Goal: Transaction & Acquisition: Purchase product/service

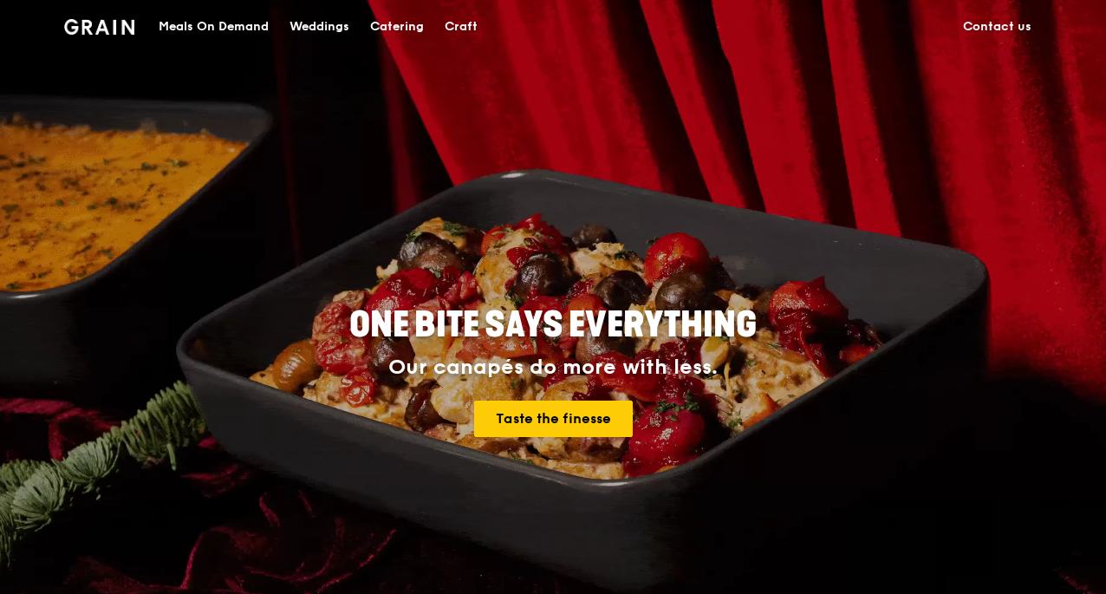
click at [259, 24] on div "Meals On Demand" at bounding box center [214, 27] width 110 height 52
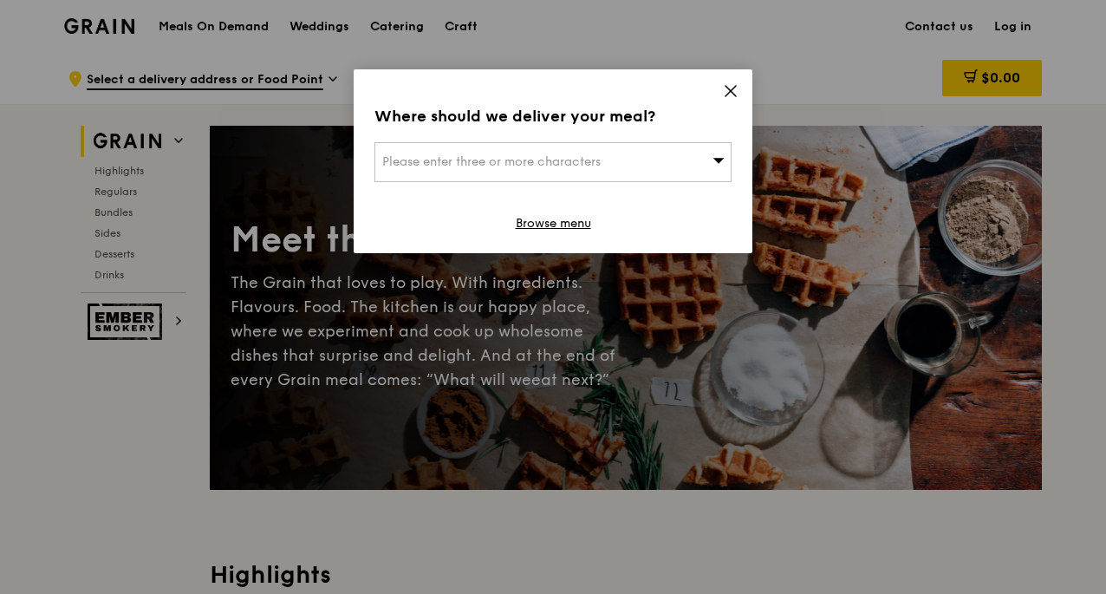
click at [575, 172] on div "Please enter three or more characters" at bounding box center [553, 162] width 357 height 40
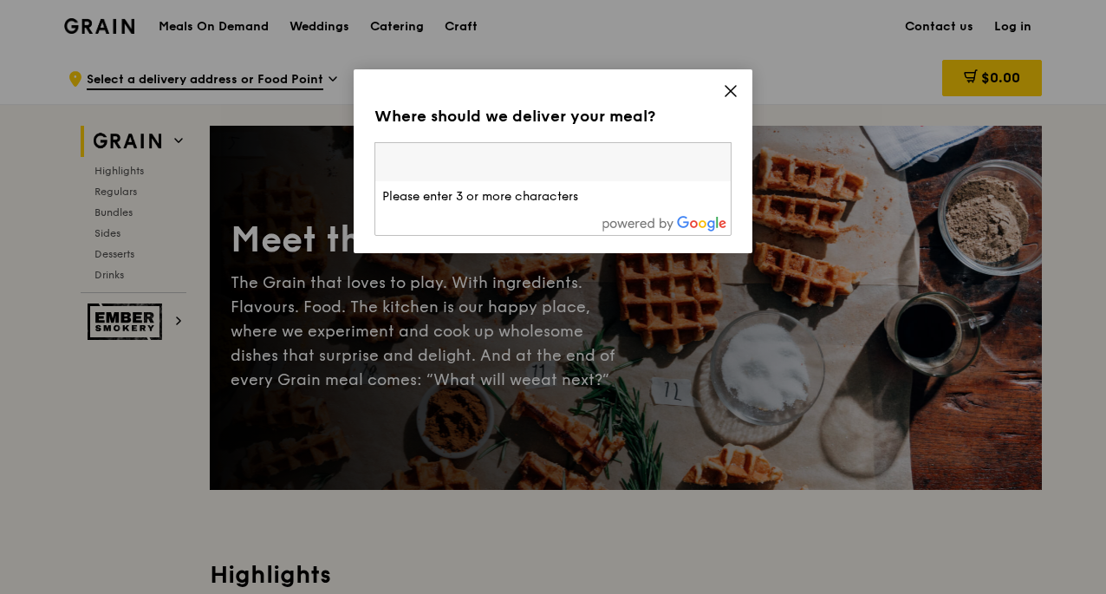
click at [739, 84] on div "Where should we deliver your meal? Please enter three or more characters Please…" at bounding box center [553, 161] width 399 height 184
click at [570, 225] on link "Browse menu" at bounding box center [553, 223] width 75 height 17
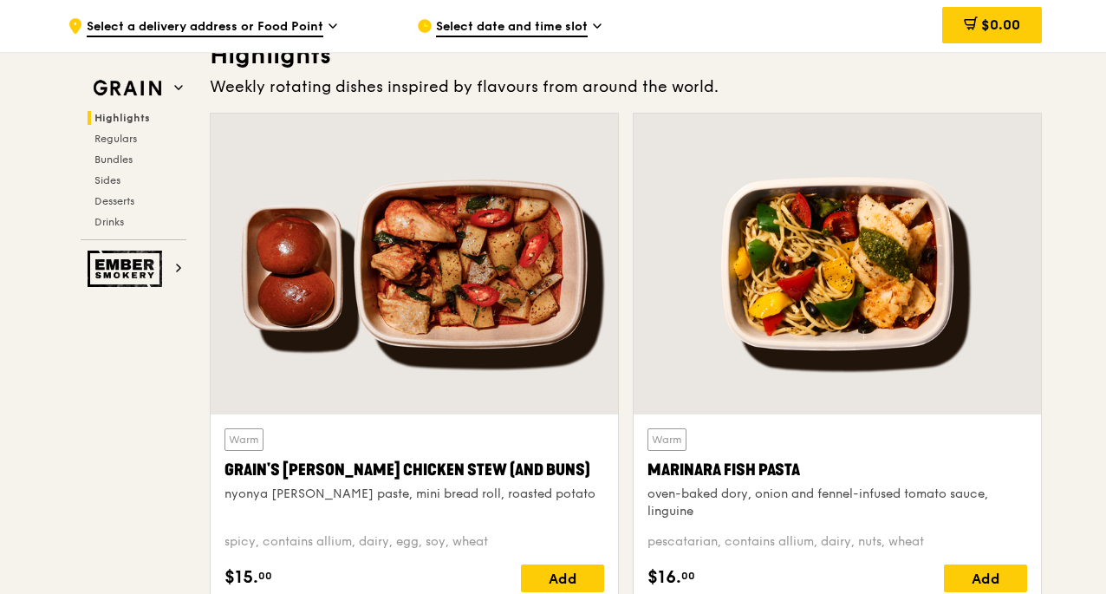
scroll to position [520, 0]
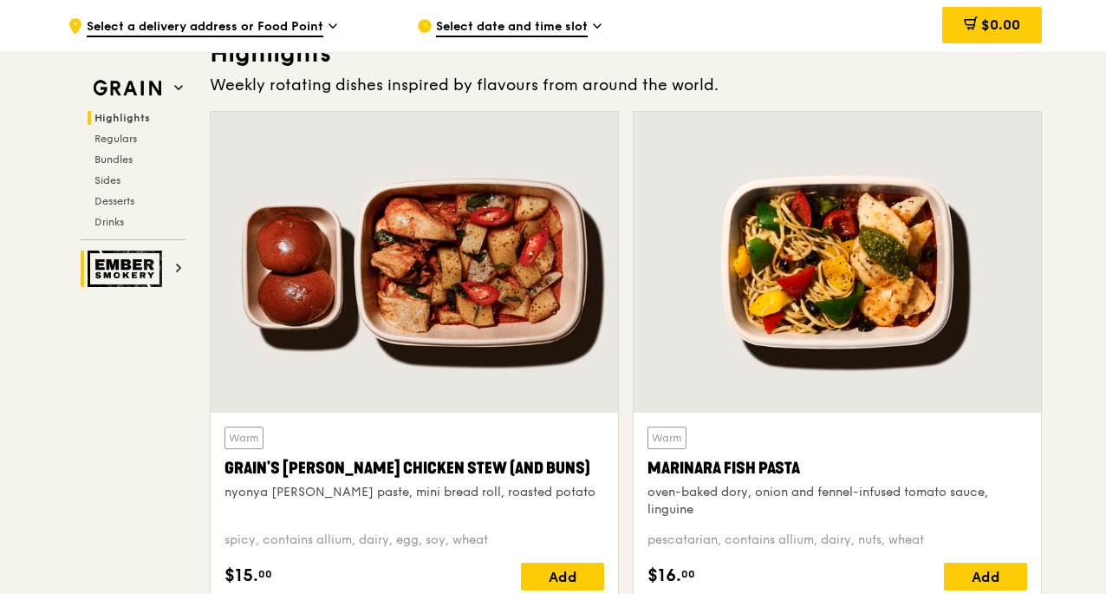
click at [179, 265] on icon at bounding box center [178, 267] width 3 height 7
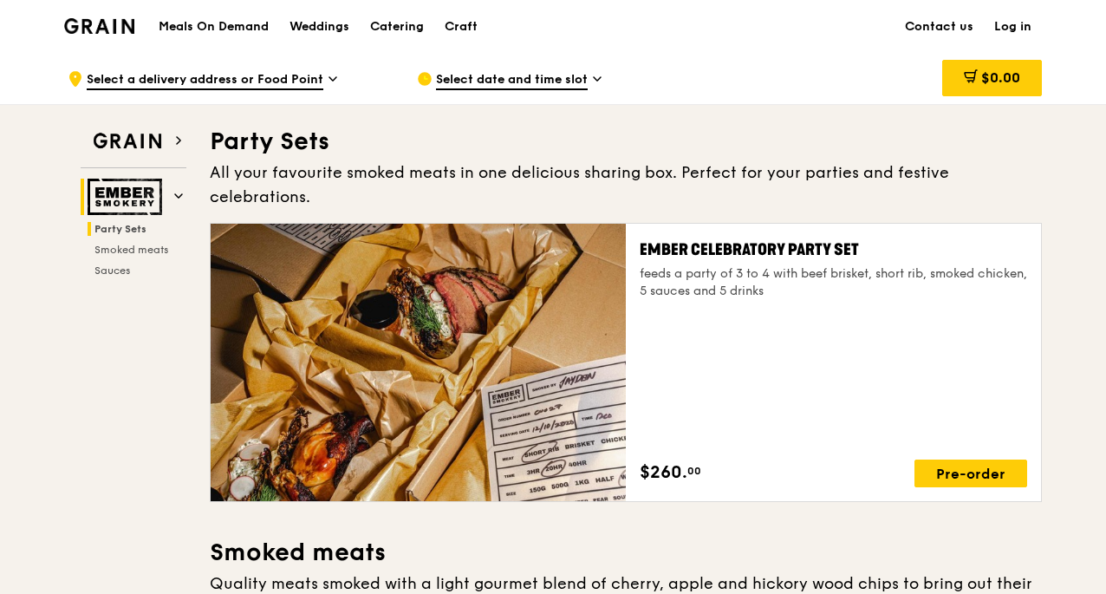
click at [84, 29] on img at bounding box center [99, 26] width 70 height 16
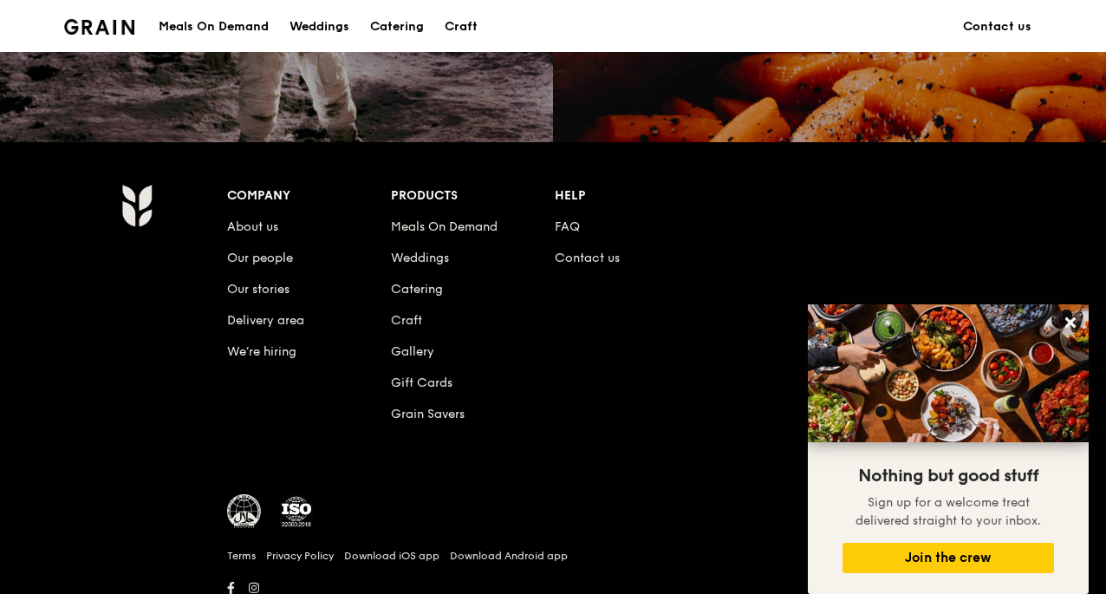
scroll to position [1633, 0]
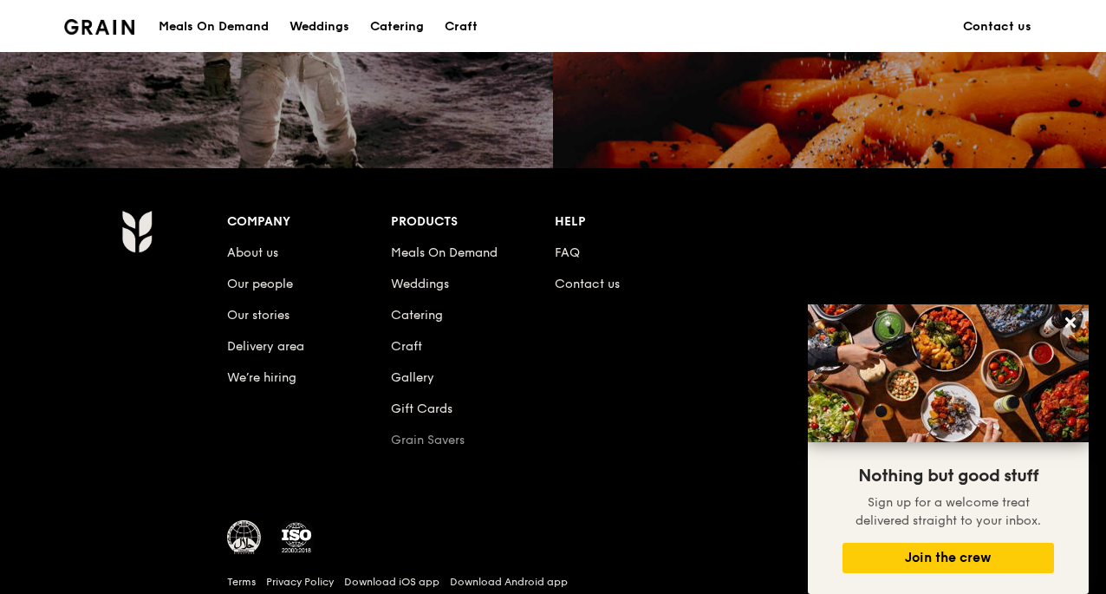
click at [421, 436] on link "Grain Savers" at bounding box center [428, 440] width 74 height 15
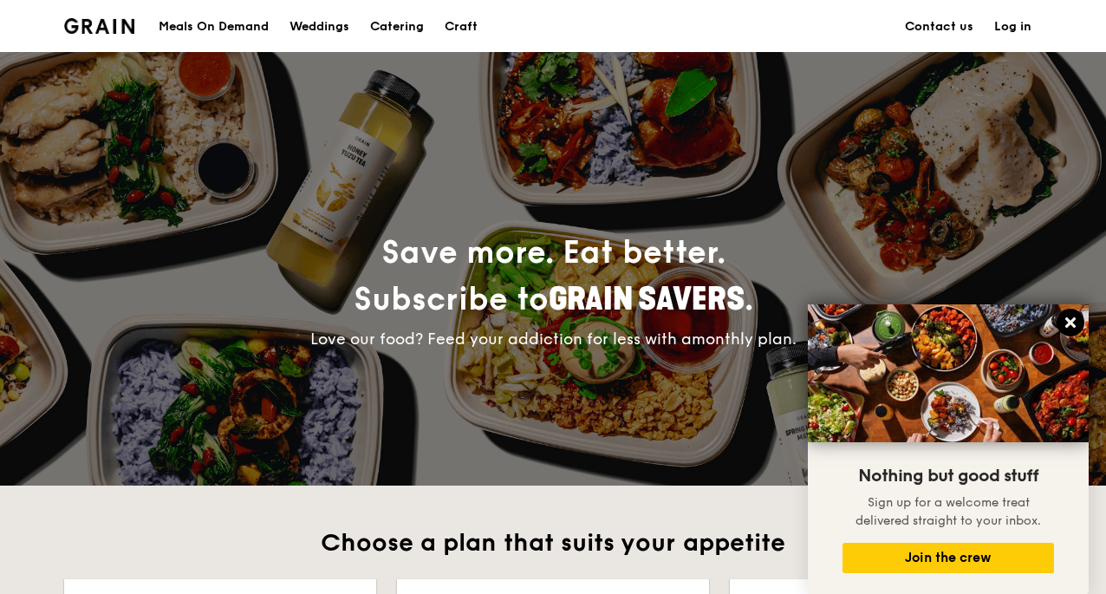
click at [1072, 327] on icon at bounding box center [1071, 322] width 10 height 10
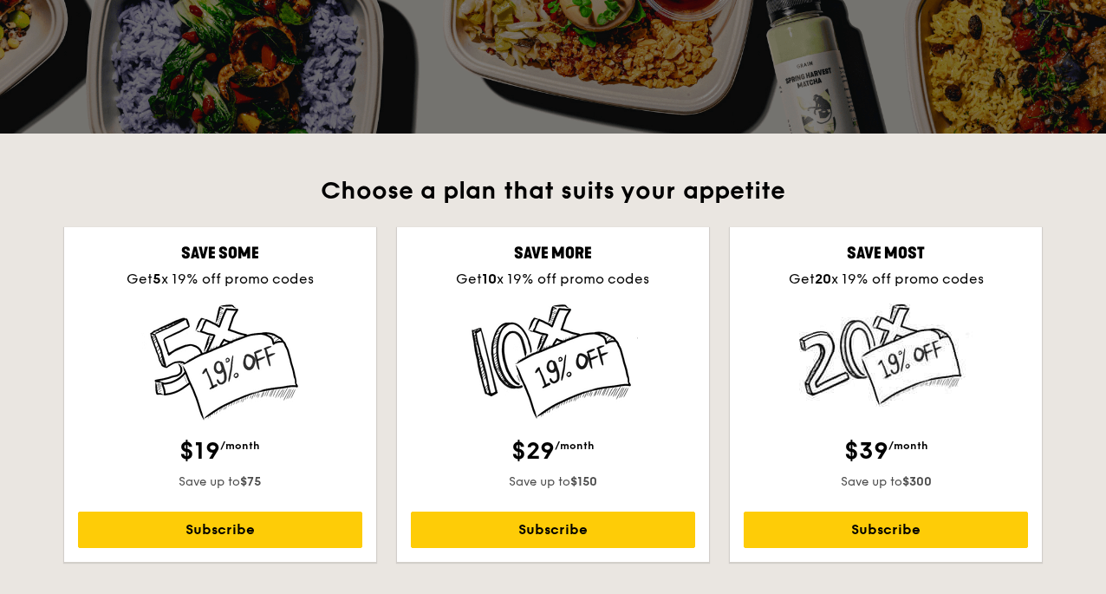
scroll to position [433, 0]
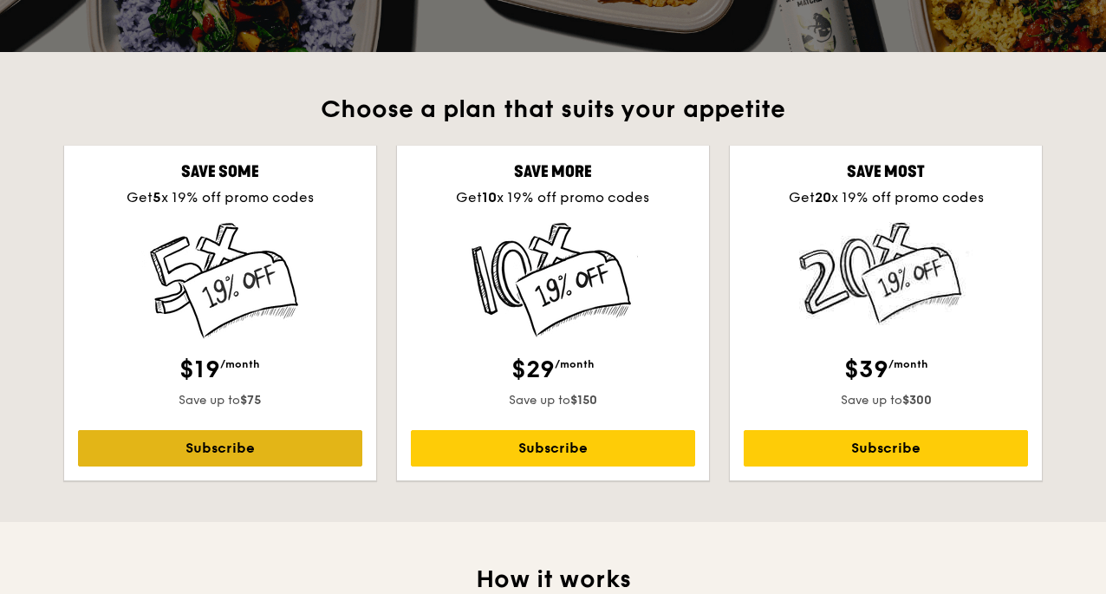
click at [290, 437] on link "Subscribe" at bounding box center [220, 448] width 284 height 36
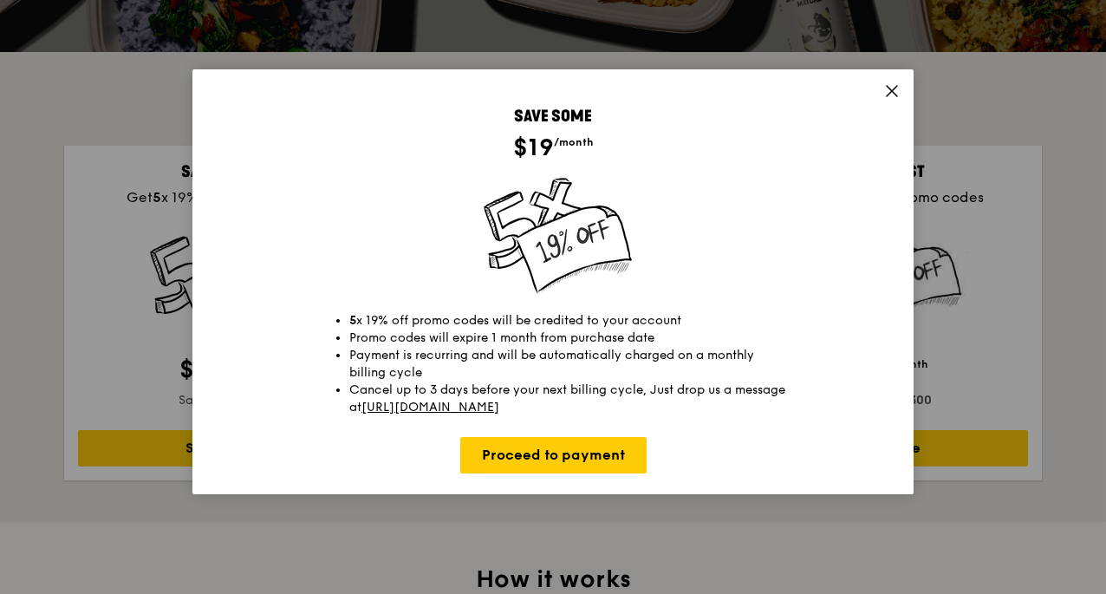
click at [889, 88] on icon at bounding box center [892, 91] width 10 height 10
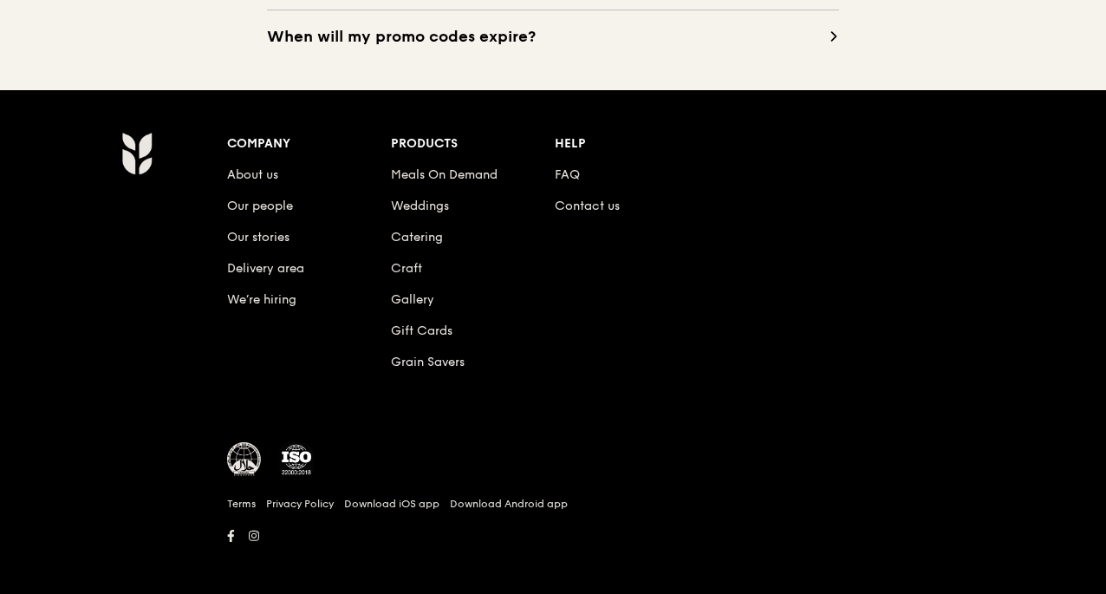
scroll to position [1932, 0]
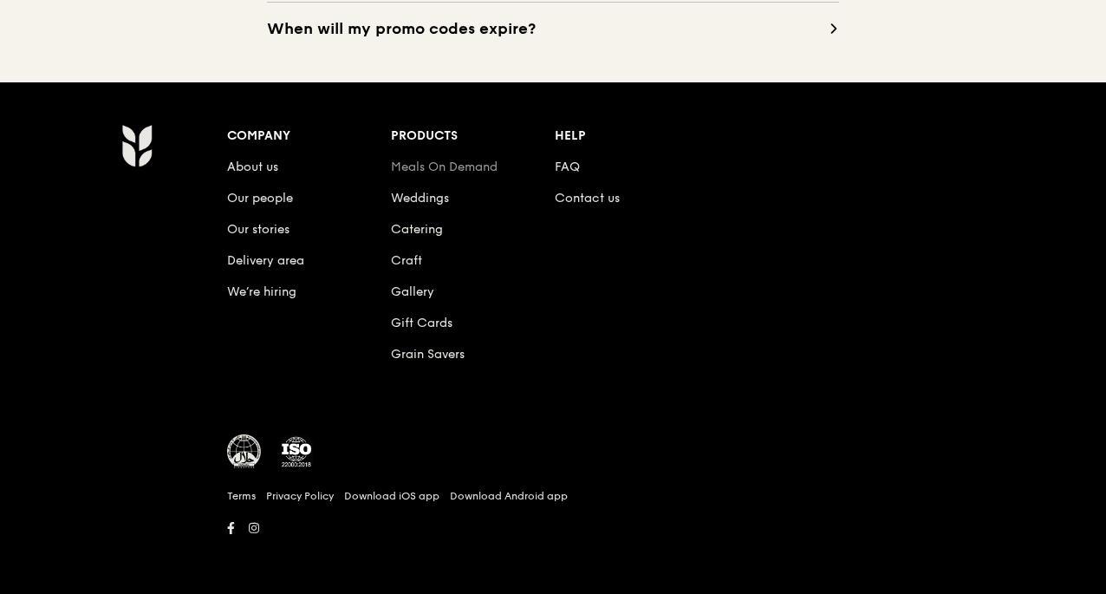
click at [425, 167] on link "Meals On Demand" at bounding box center [444, 167] width 107 height 15
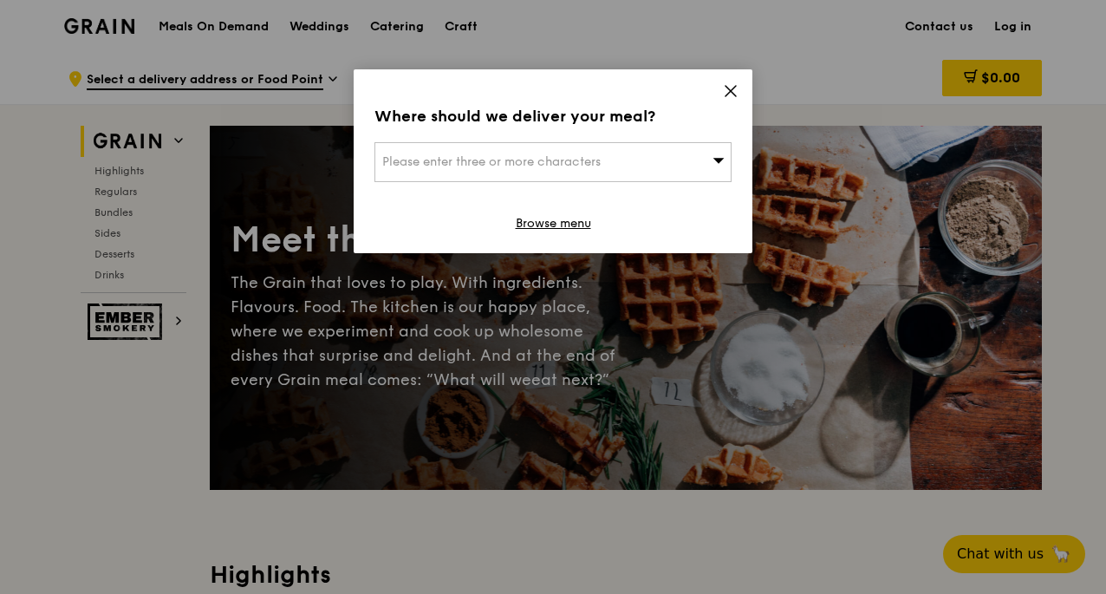
click at [727, 155] on div "Please enter three or more characters" at bounding box center [553, 162] width 357 height 40
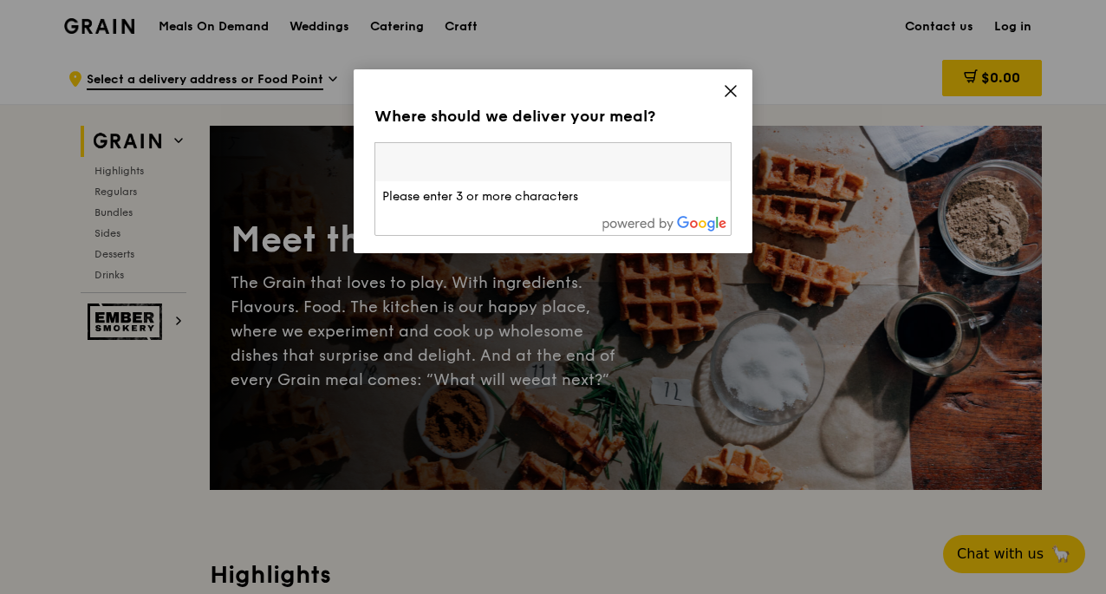
click at [734, 86] on icon at bounding box center [731, 91] width 16 height 16
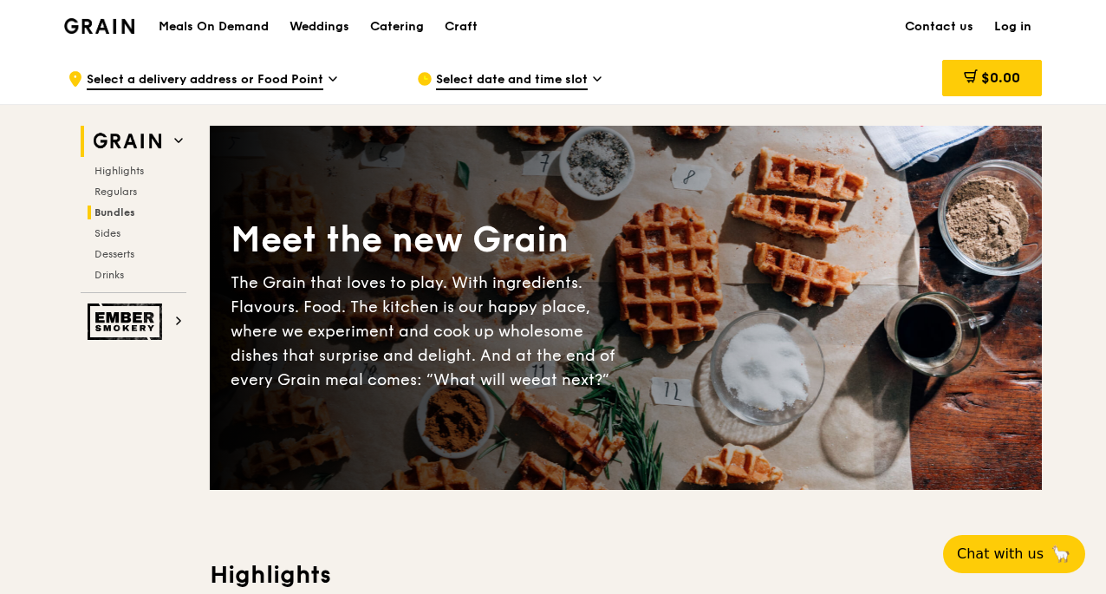
click at [111, 211] on span "Bundles" at bounding box center [114, 212] width 41 height 12
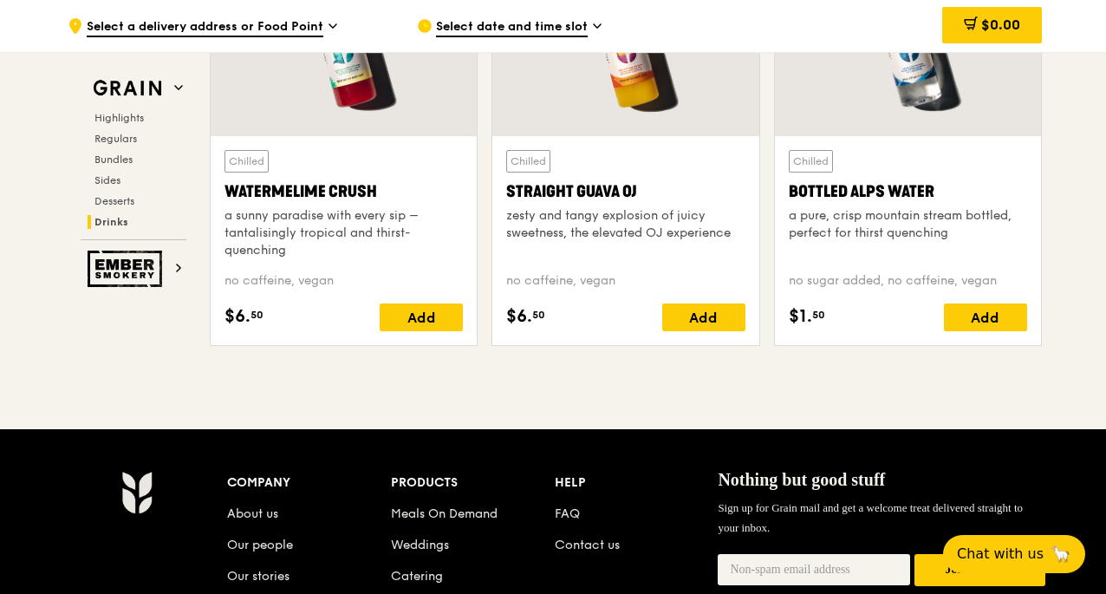
scroll to position [6481, 0]
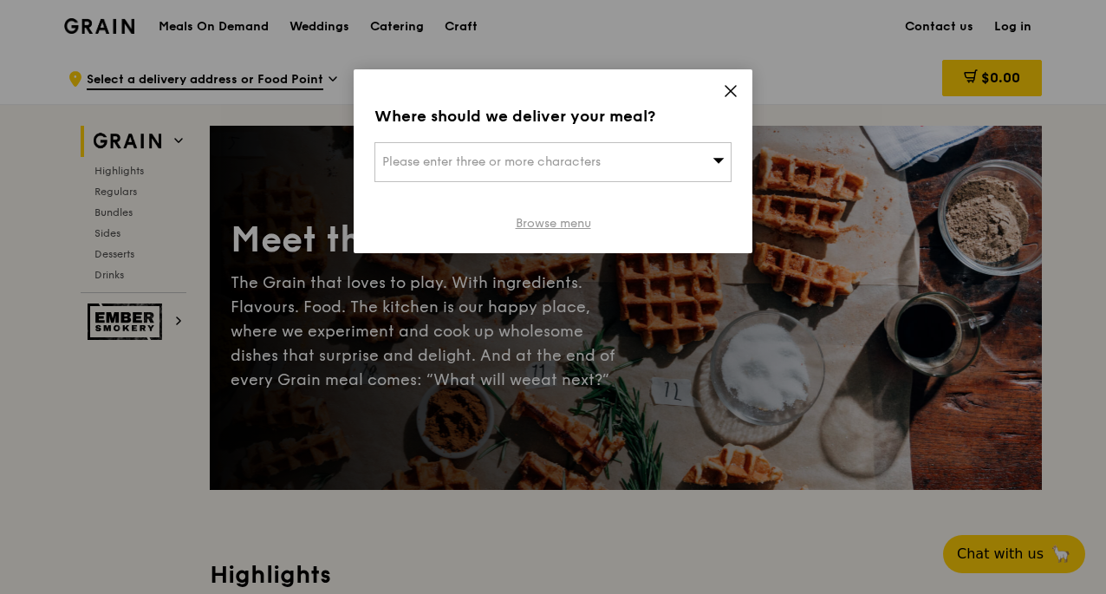
click at [564, 229] on link "Browse menu" at bounding box center [553, 223] width 75 height 17
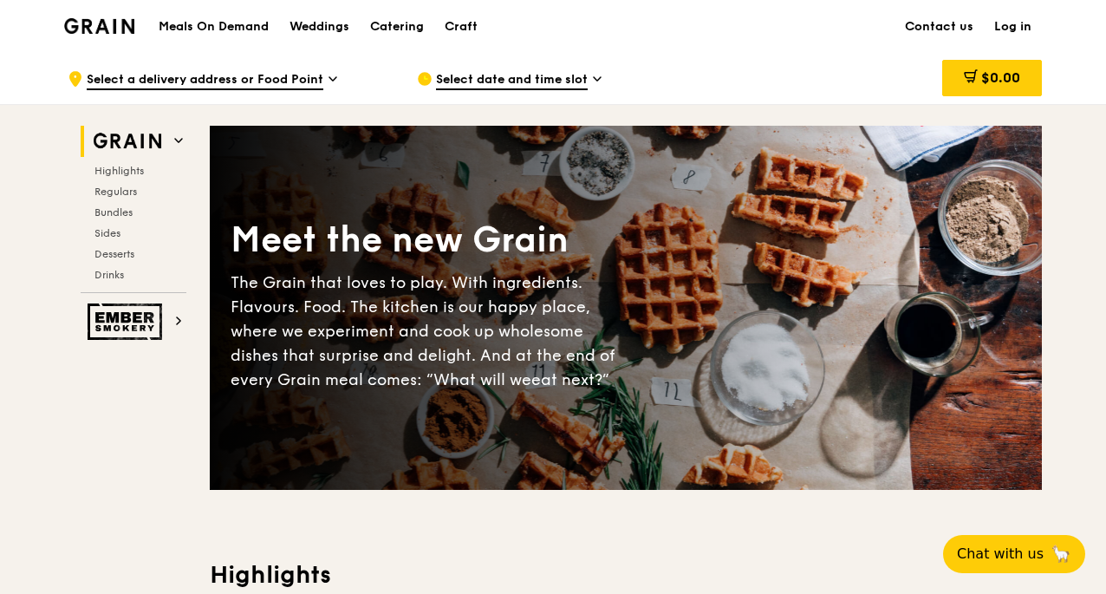
click at [325, 72] on div ".cls-1 { fill: none; stroke: #fff; stroke-linecap: round; stroke-linejoin: roun…" at bounding box center [229, 79] width 322 height 52
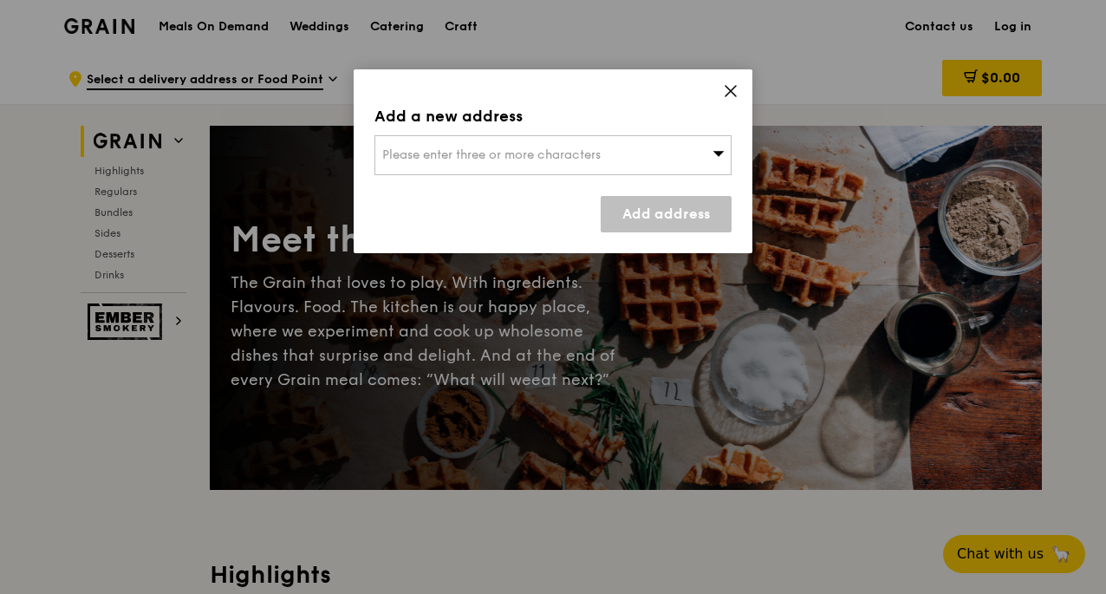
click at [512, 140] on div "Please enter three or more characters" at bounding box center [553, 155] width 357 height 40
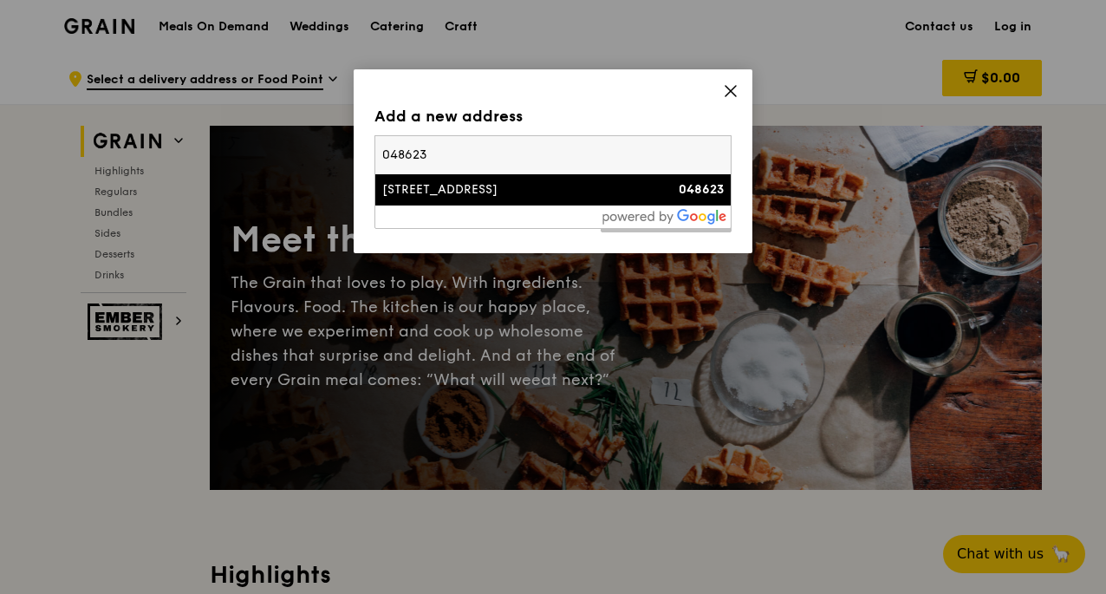
type input "048623"
click at [513, 197] on div "[STREET_ADDRESS]" at bounding box center [510, 189] width 257 height 17
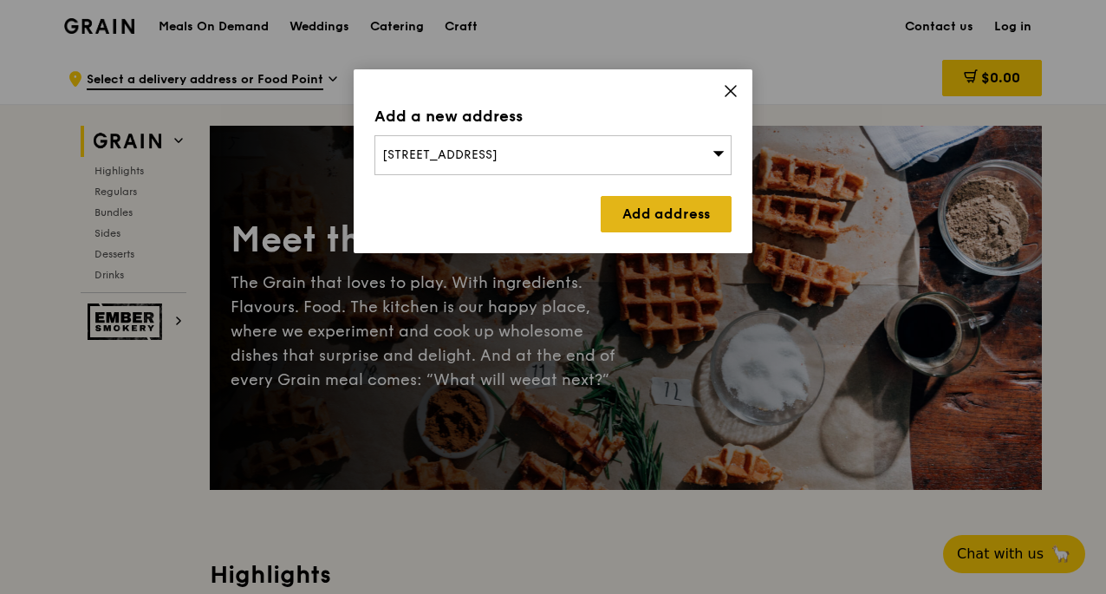
click at [697, 222] on link "Add address" at bounding box center [666, 214] width 131 height 36
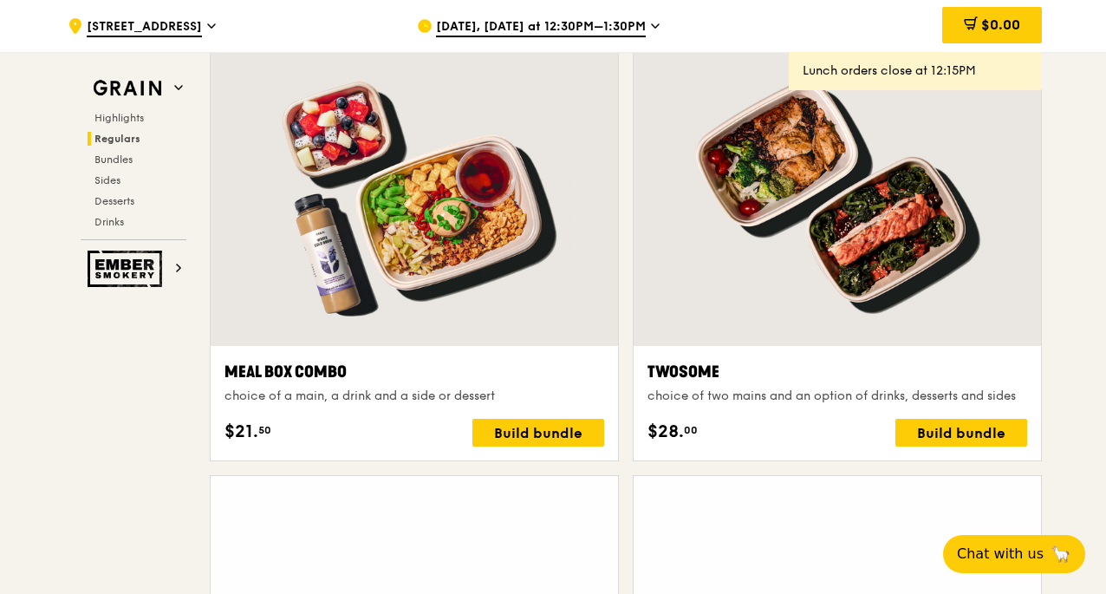
scroll to position [2601, 0]
